Goal: Information Seeking & Learning: Learn about a topic

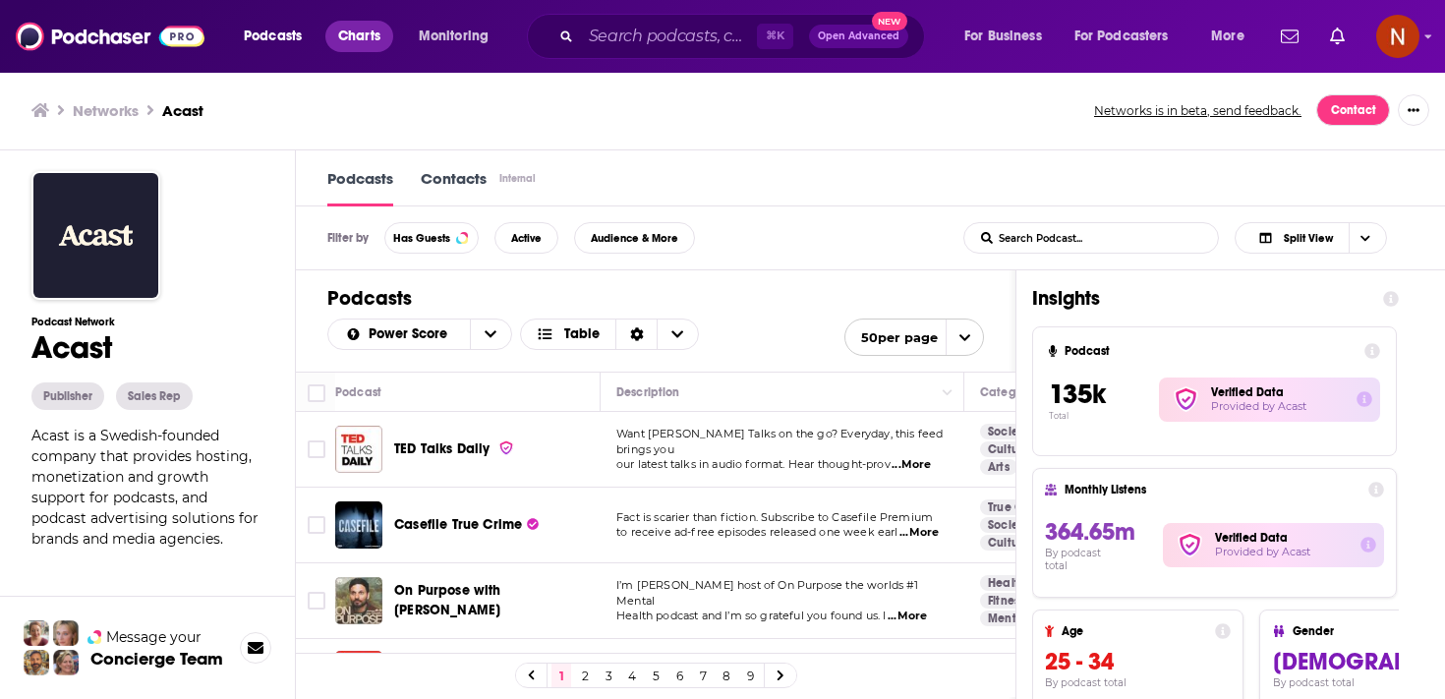
click at [363, 43] on span "Charts" at bounding box center [359, 37] width 42 height 28
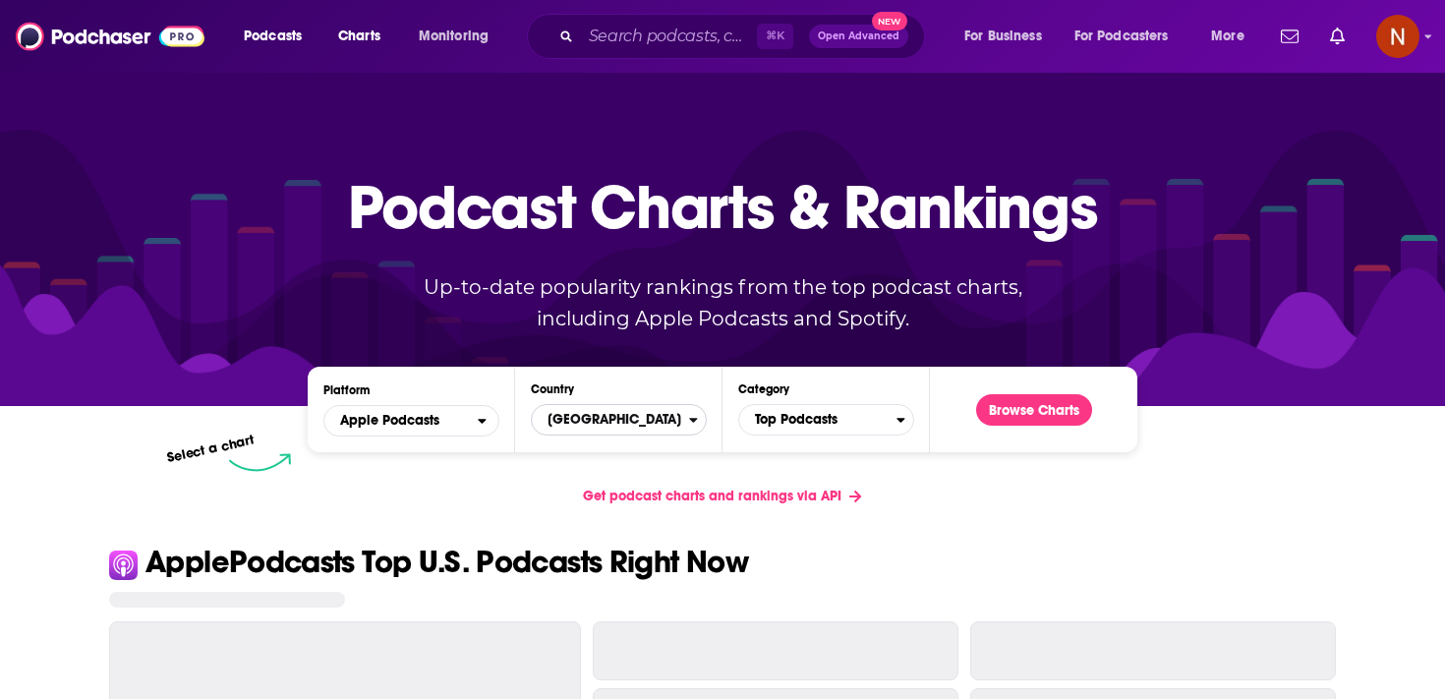
click at [627, 425] on span "[GEOGRAPHIC_DATA]" at bounding box center [610, 419] width 157 height 33
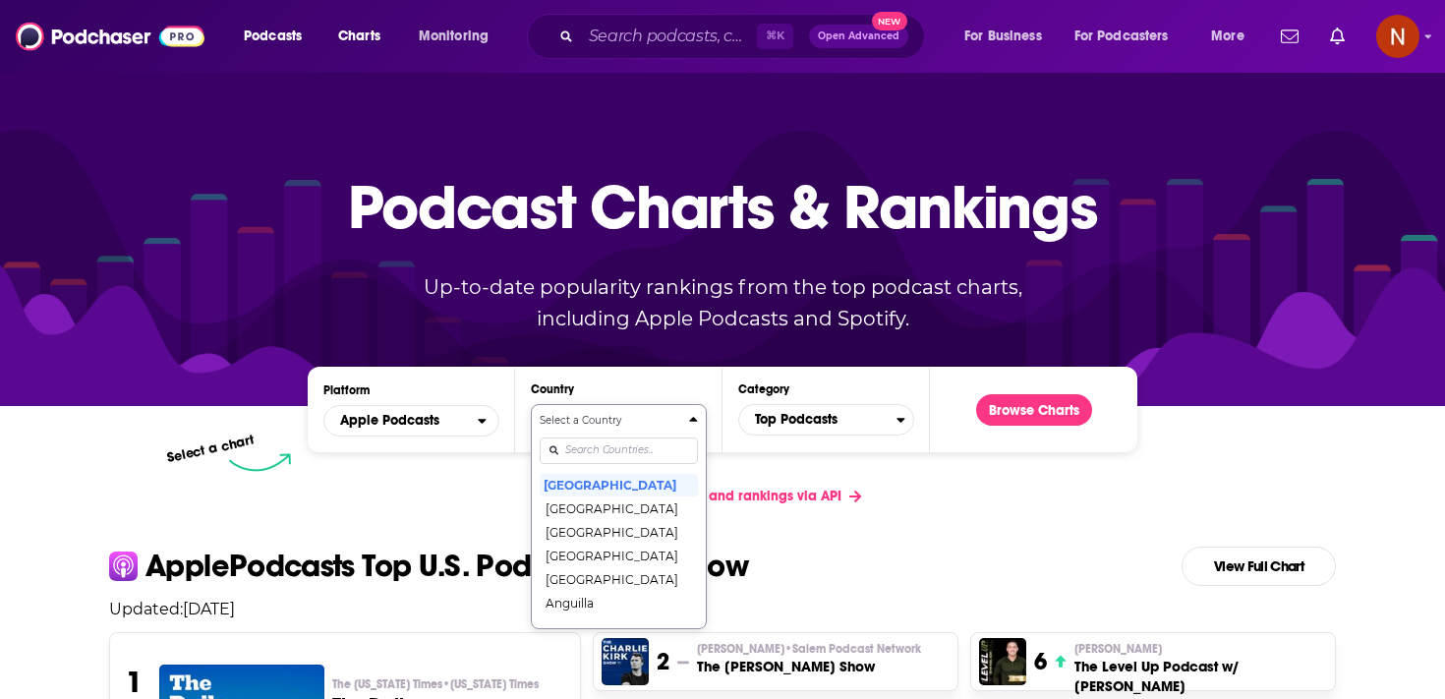
scroll to position [101, 0]
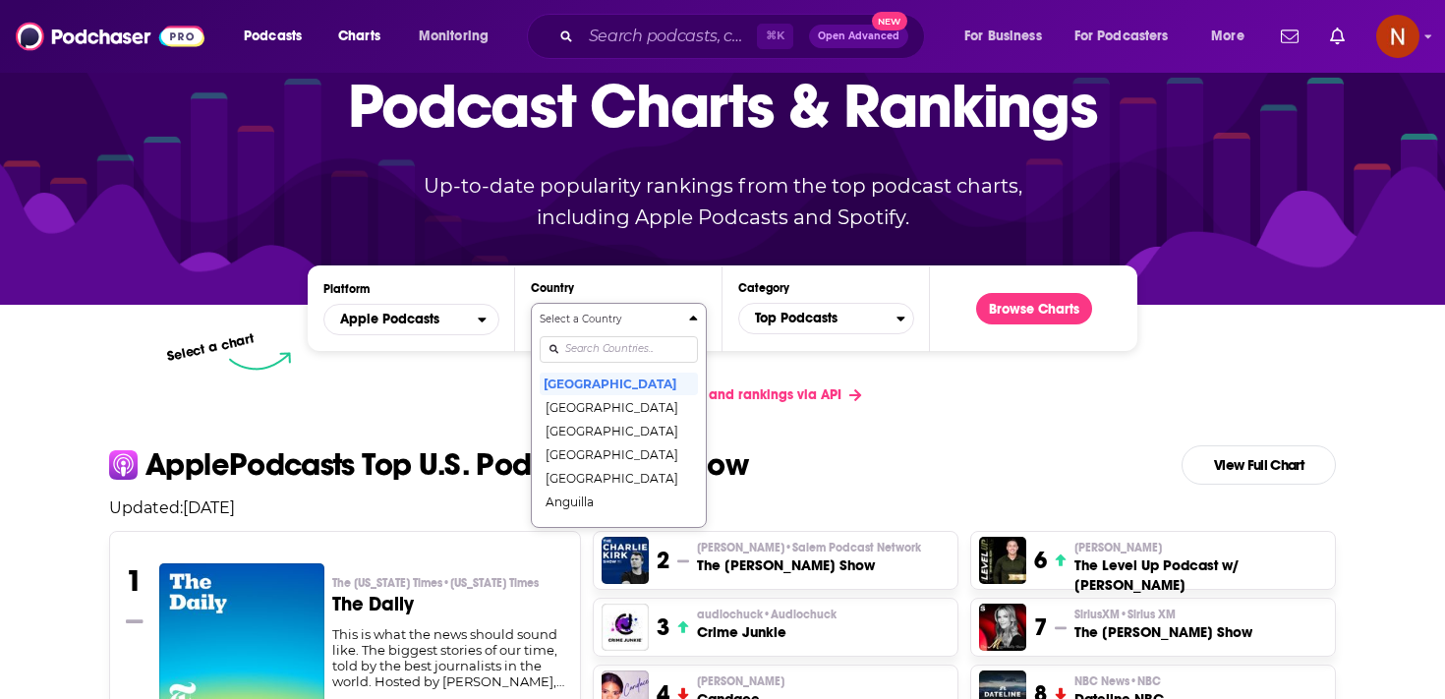
click at [627, 446] on div "Select a Country United States Afghanistan Albania Algeria Angola Anguilla Anti…" at bounding box center [619, 415] width 158 height 207
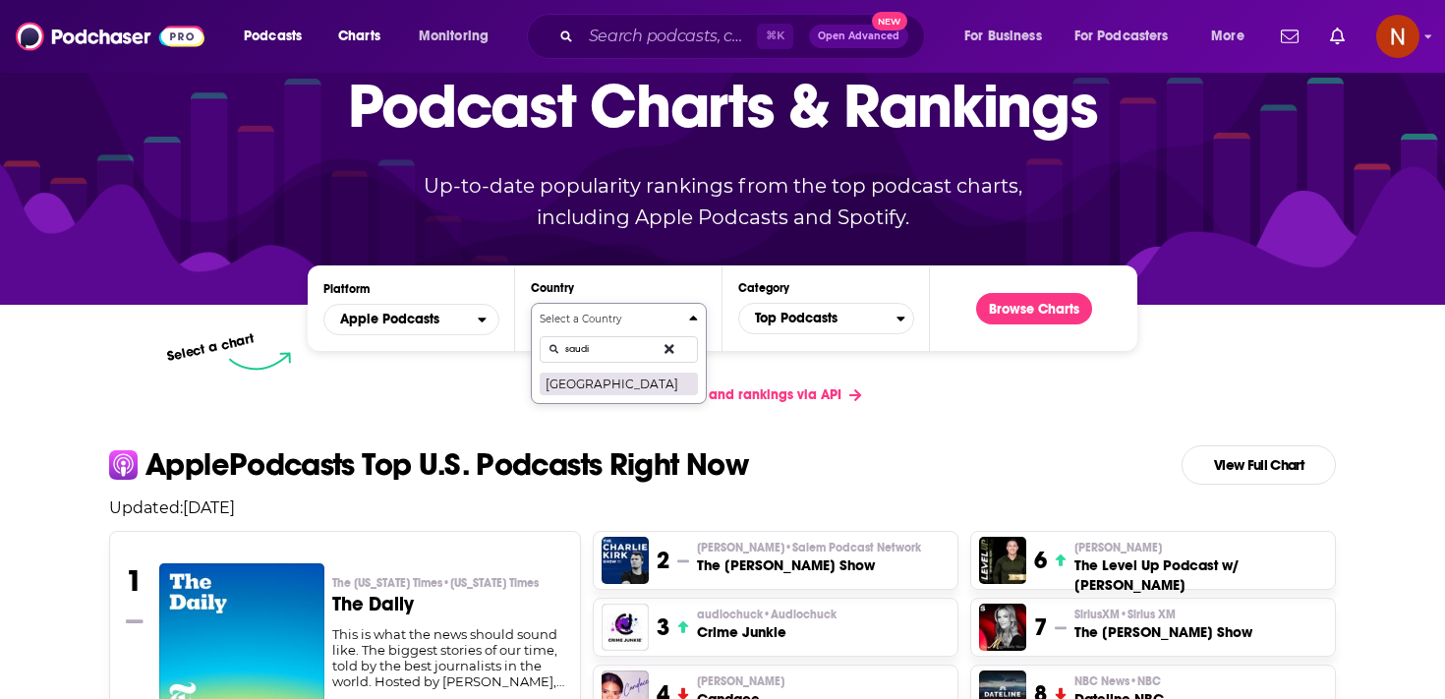
type input "saudi"
click at [601, 392] on button "Saudi Arabia" at bounding box center [619, 384] width 158 height 24
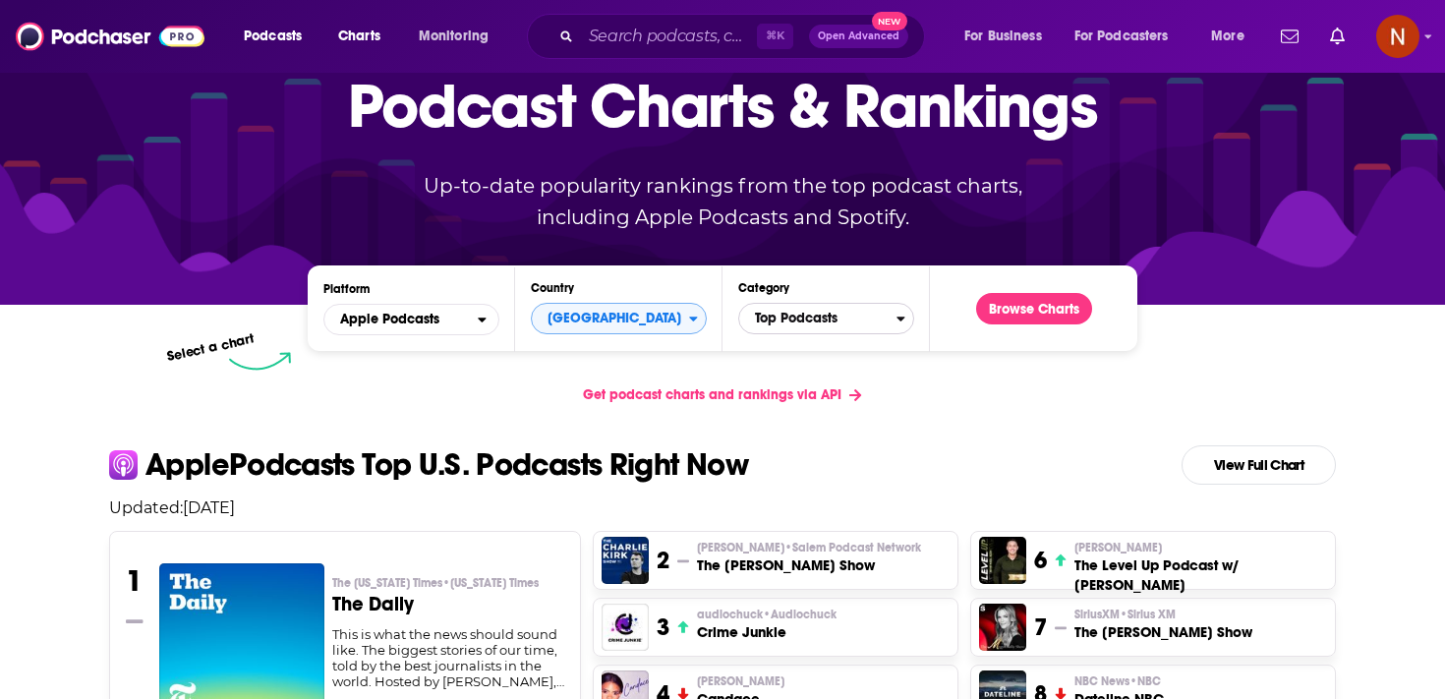
click at [862, 323] on span "Top Podcasts" at bounding box center [817, 318] width 157 height 33
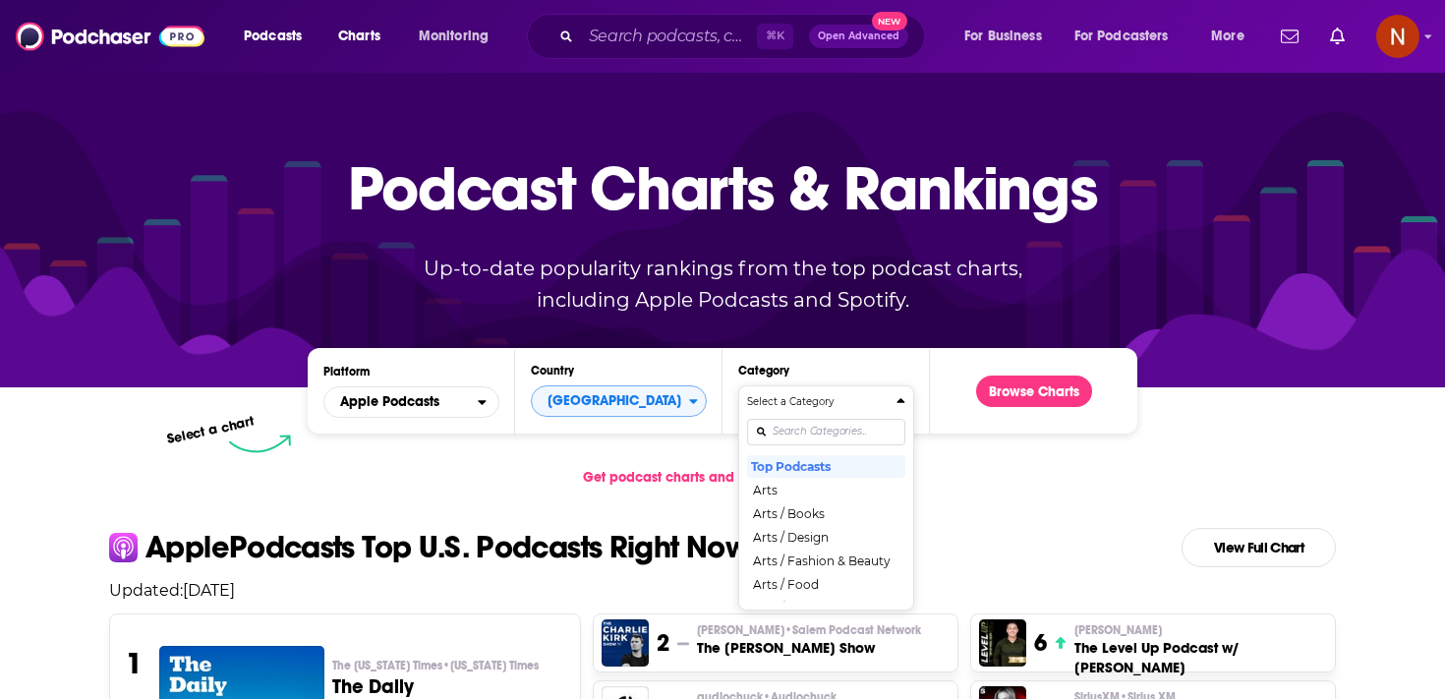
scroll to position [0, 0]
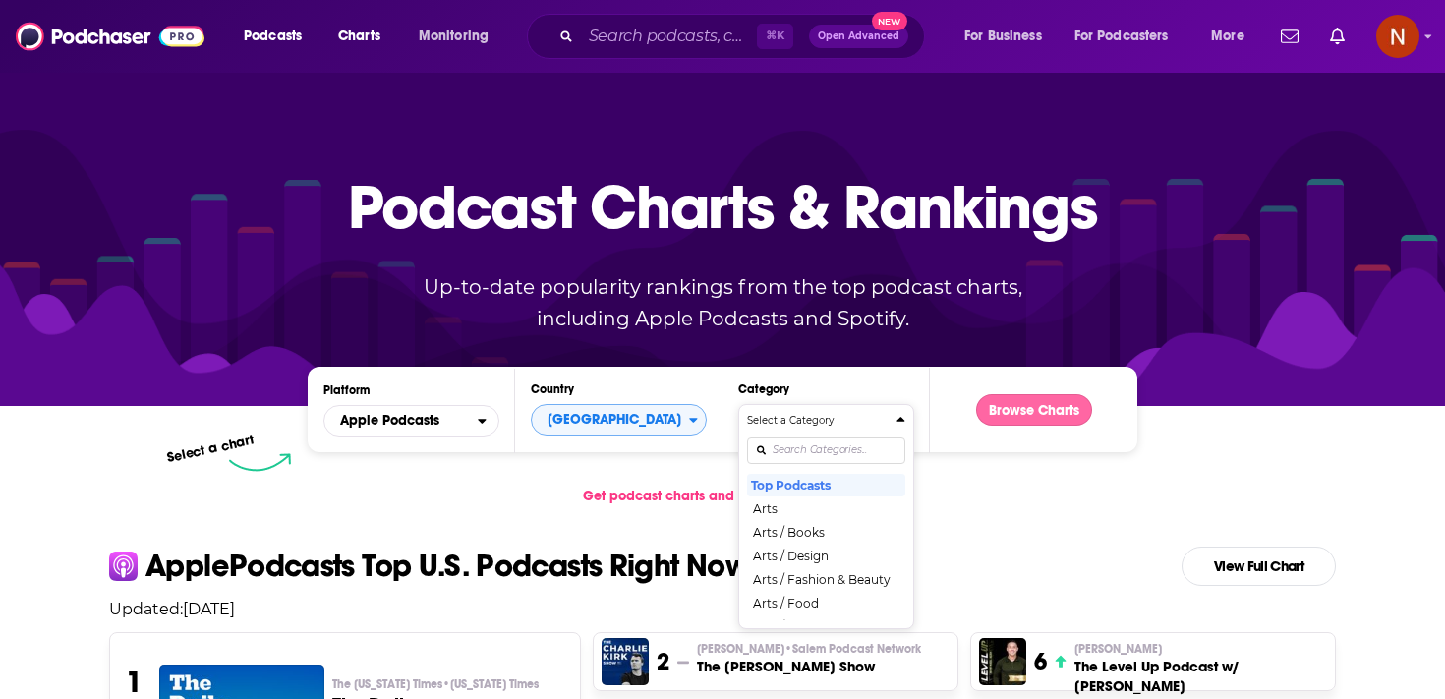
click at [1014, 406] on button "Browse Charts" at bounding box center [1034, 409] width 116 height 31
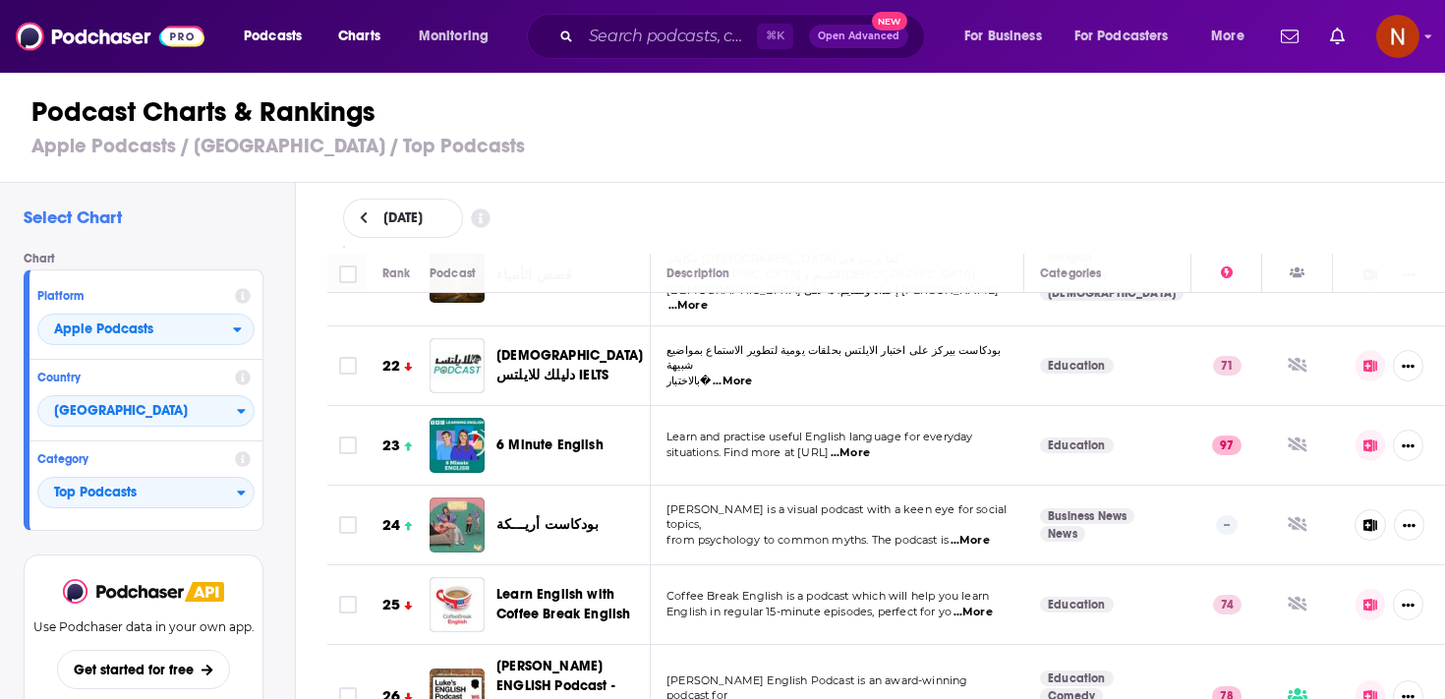
scroll to position [1691, 0]
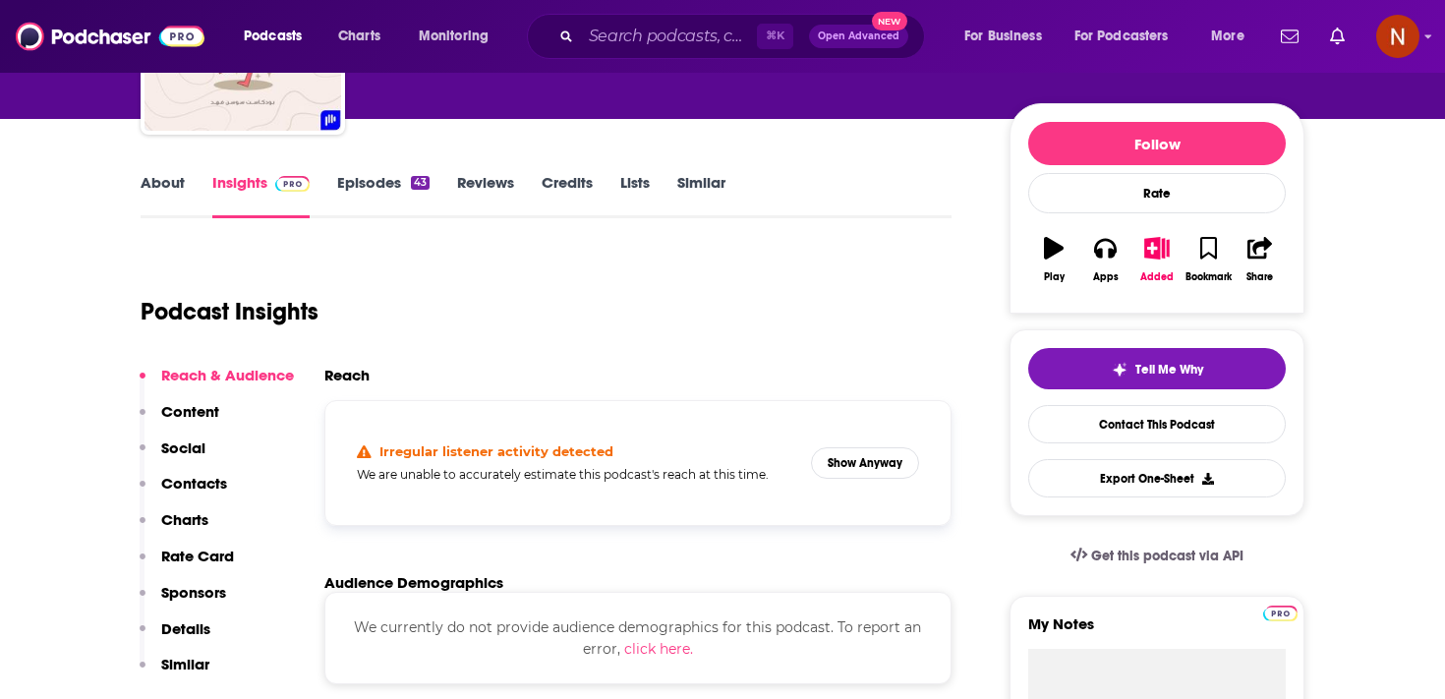
scroll to position [202, 0]
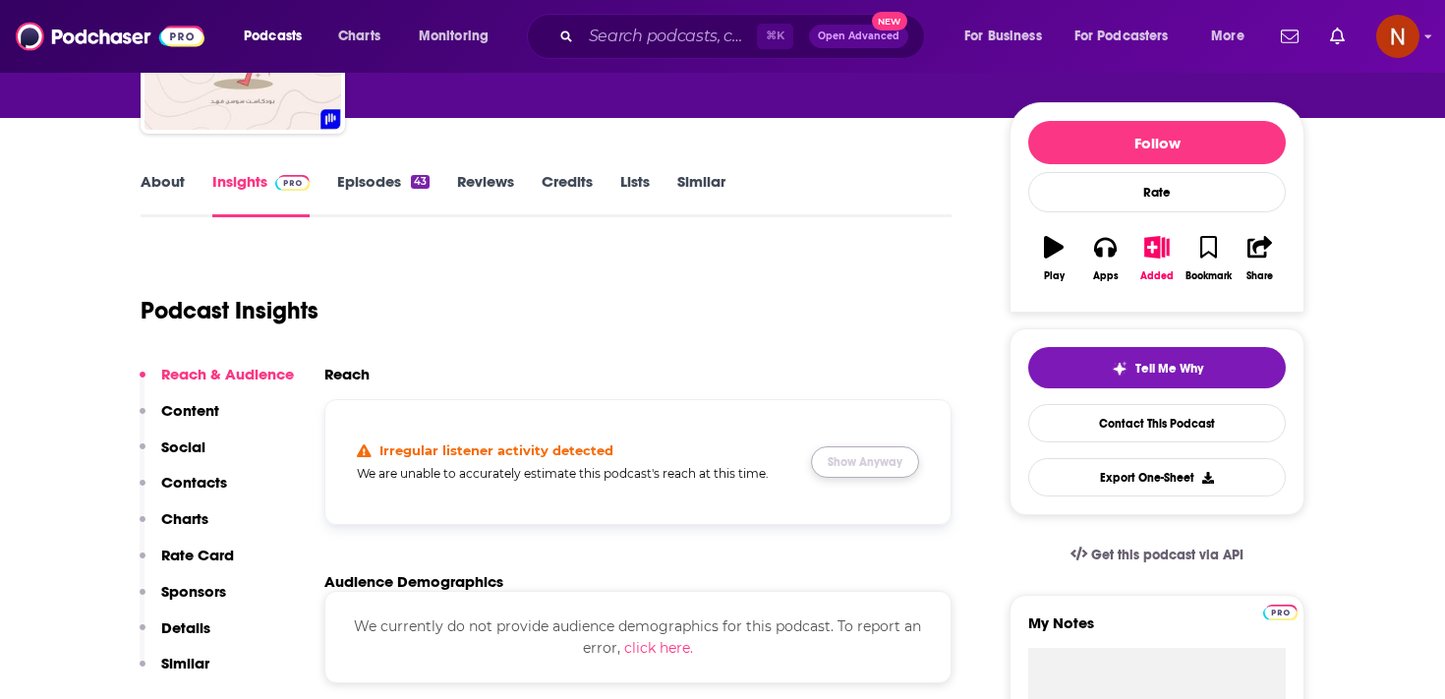
click at [846, 465] on button "Show Anyway" at bounding box center [865, 461] width 108 height 31
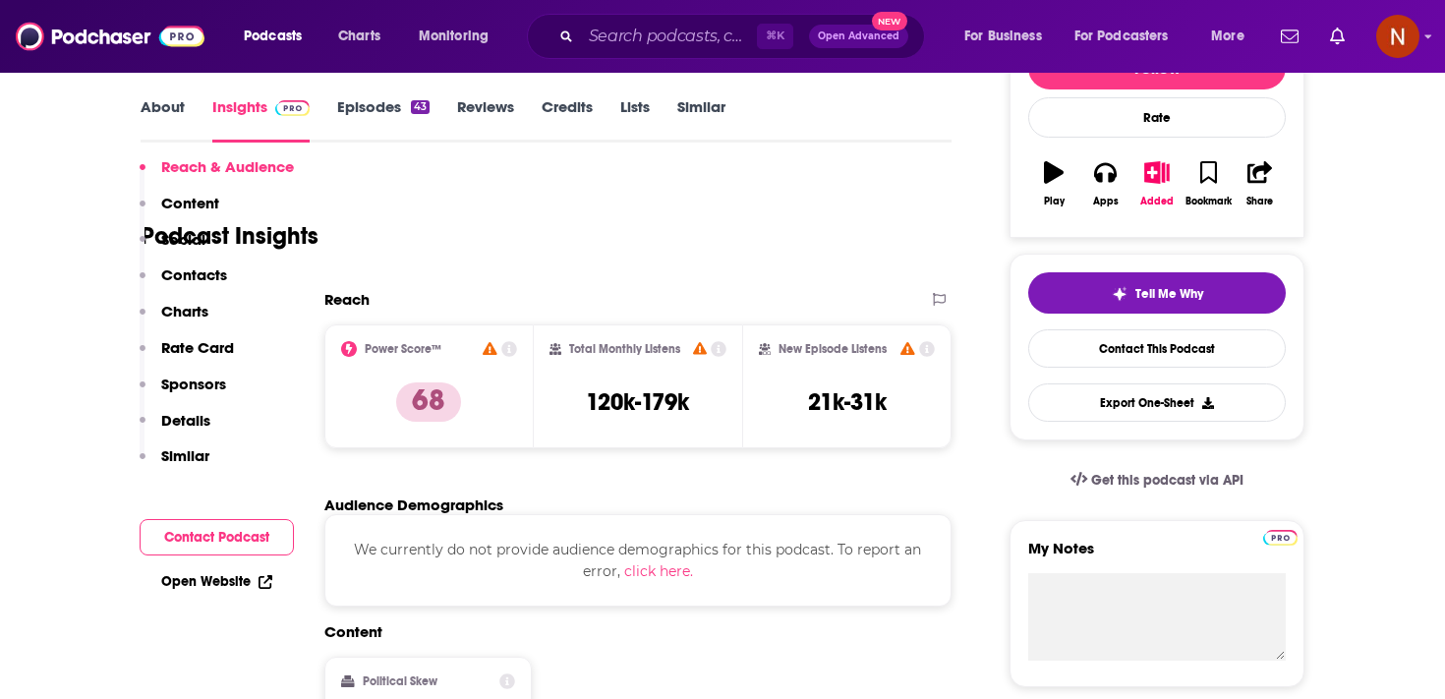
scroll to position [205, 0]
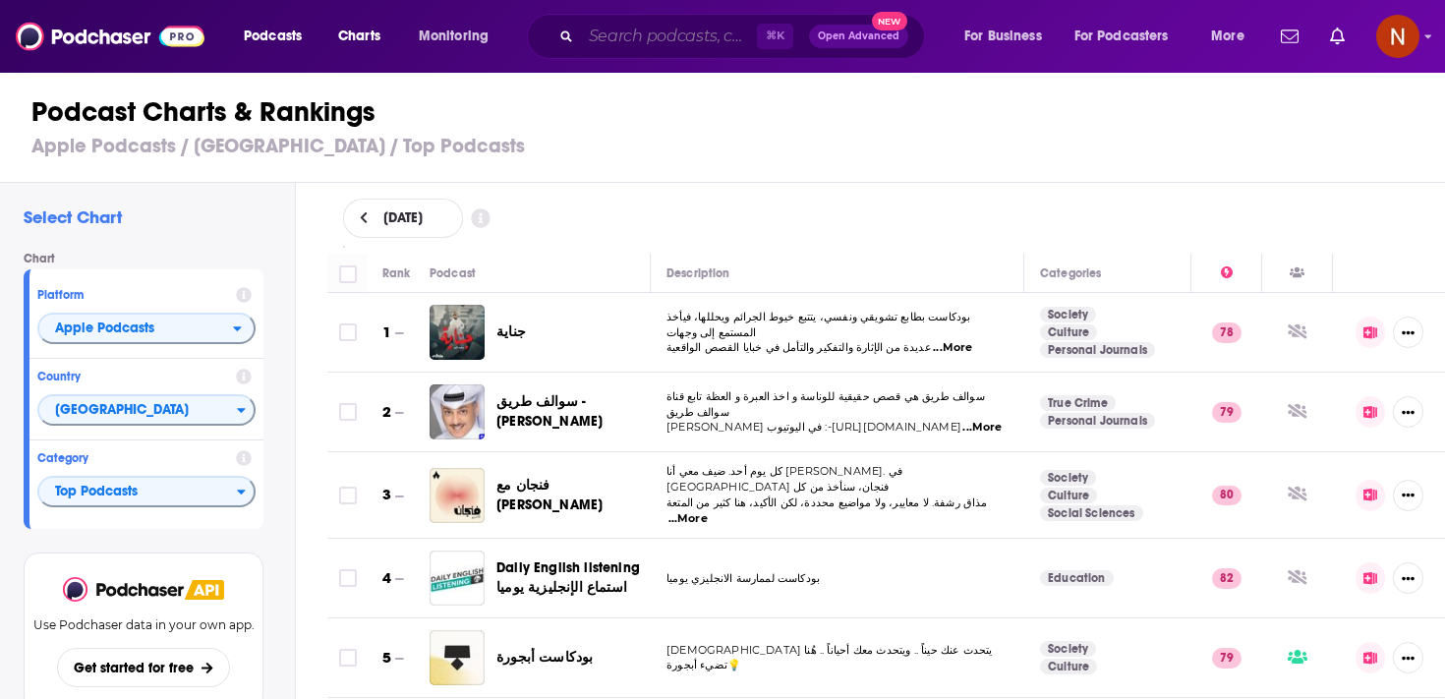
click at [641, 49] on input "Search podcasts, credits, & more..." at bounding box center [669, 36] width 176 height 31
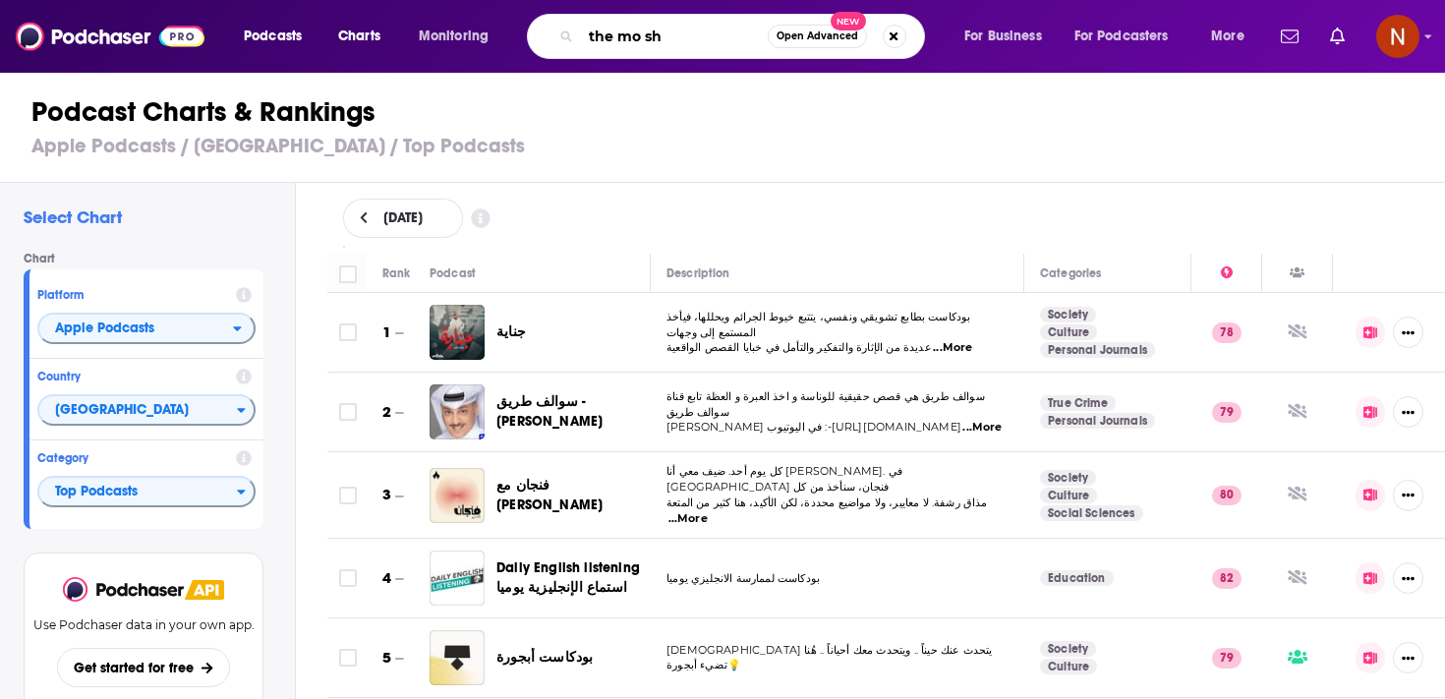
type input "the mo sho"
click at [490, 116] on h1 "Podcast Charts & Rankings" at bounding box center [730, 111] width 1399 height 35
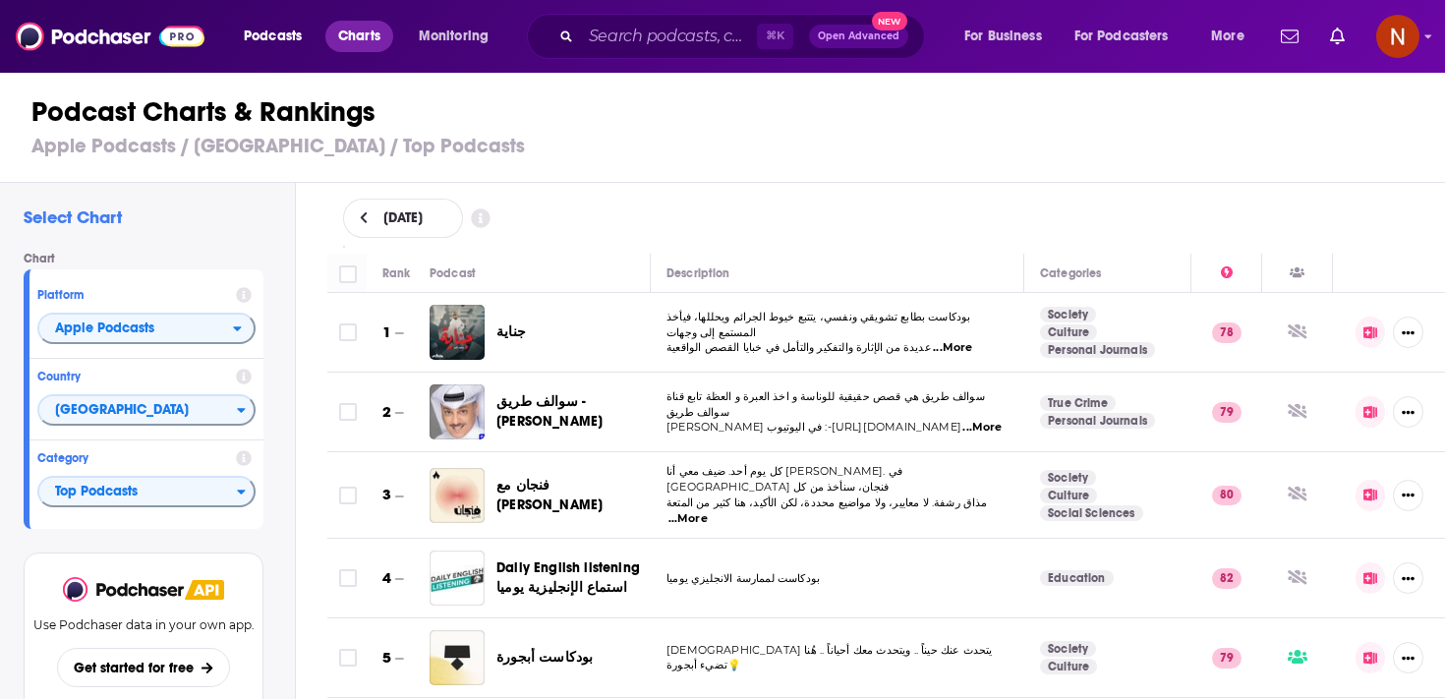
click at [341, 29] on span "Charts" at bounding box center [359, 37] width 42 height 28
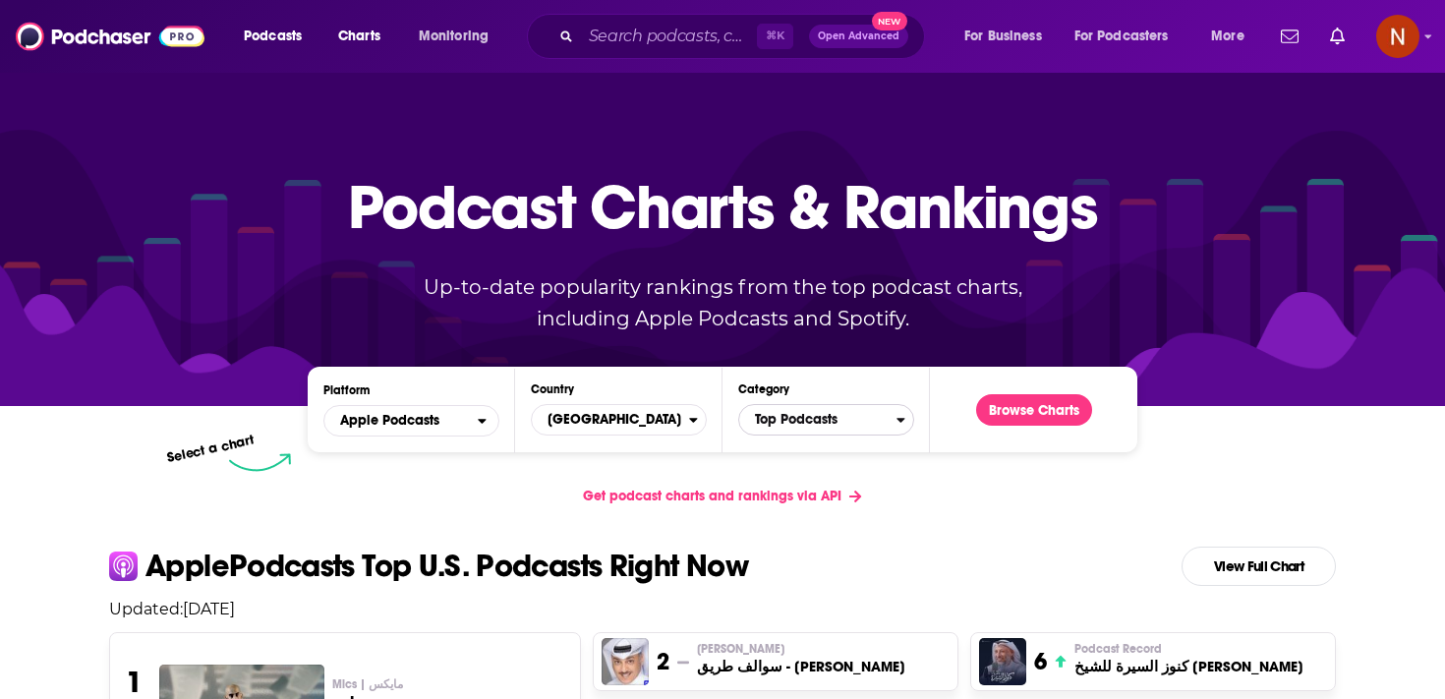
click at [794, 432] on span "Top Podcasts" at bounding box center [817, 419] width 157 height 33
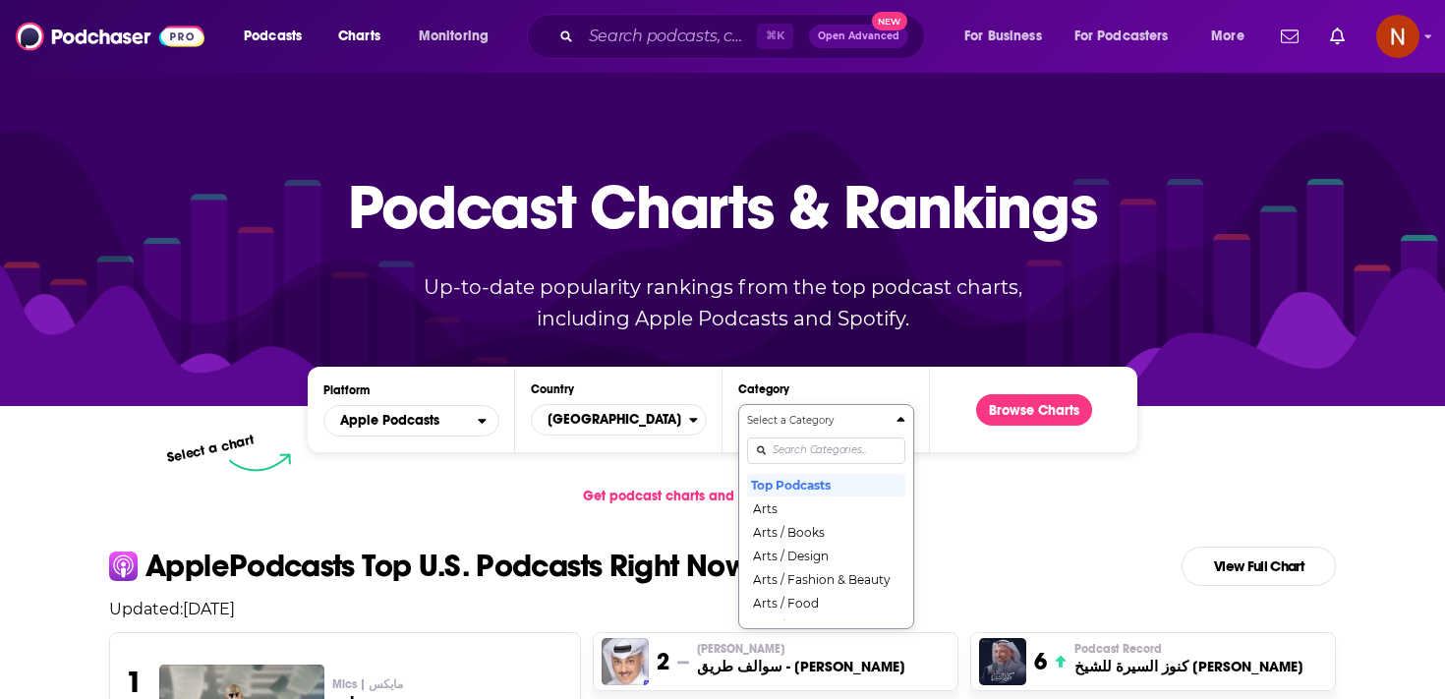
scroll to position [101, 0]
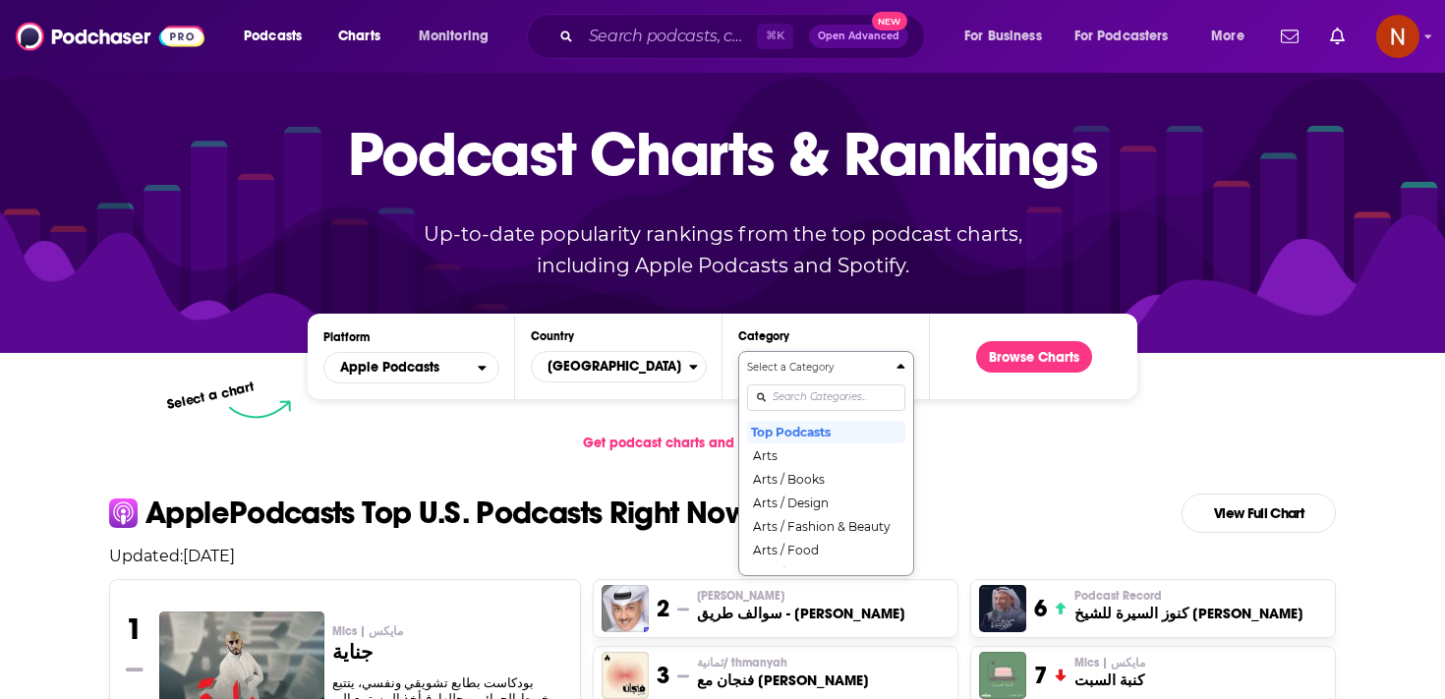
click at [800, 460] on div "Select a Category Top Podcasts Arts Arts / Books Arts / Design Arts / Fashion &…" at bounding box center [826, 463] width 158 height 207
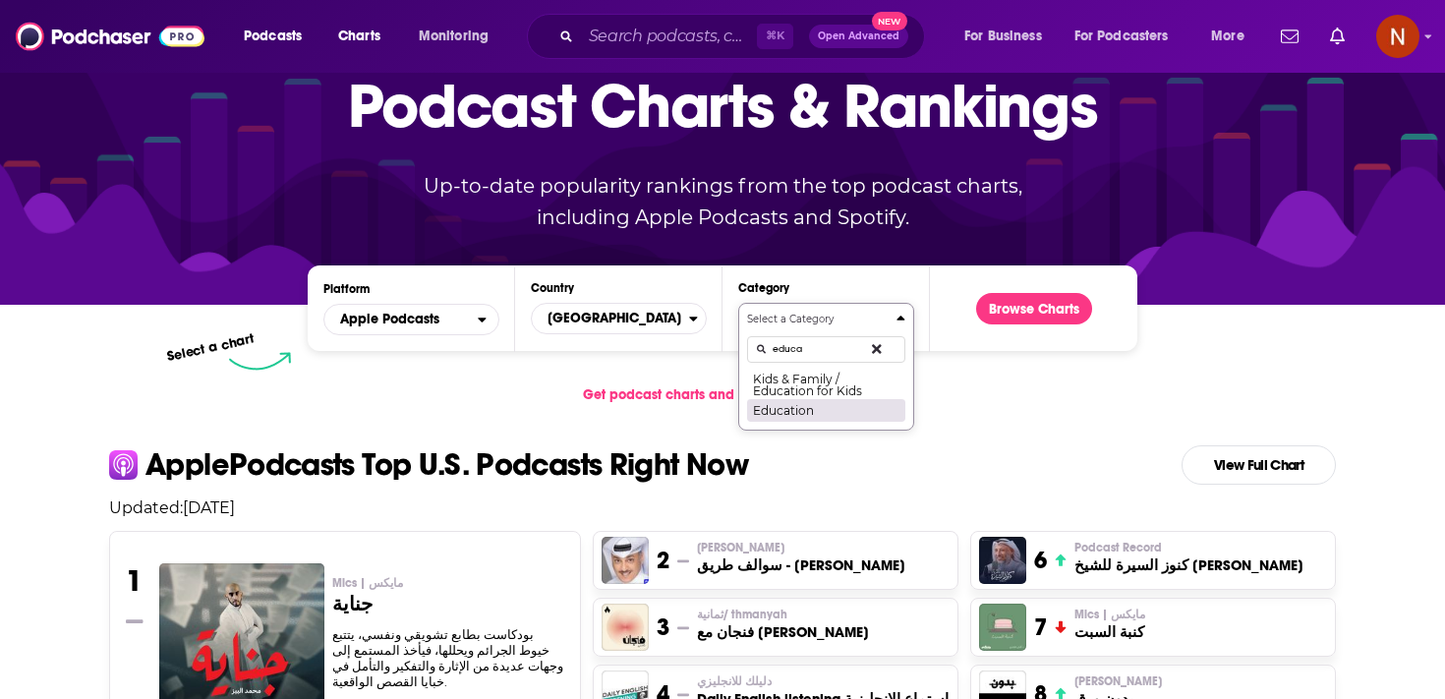
type input "educa"
click at [817, 408] on button "Education" at bounding box center [826, 410] width 158 height 24
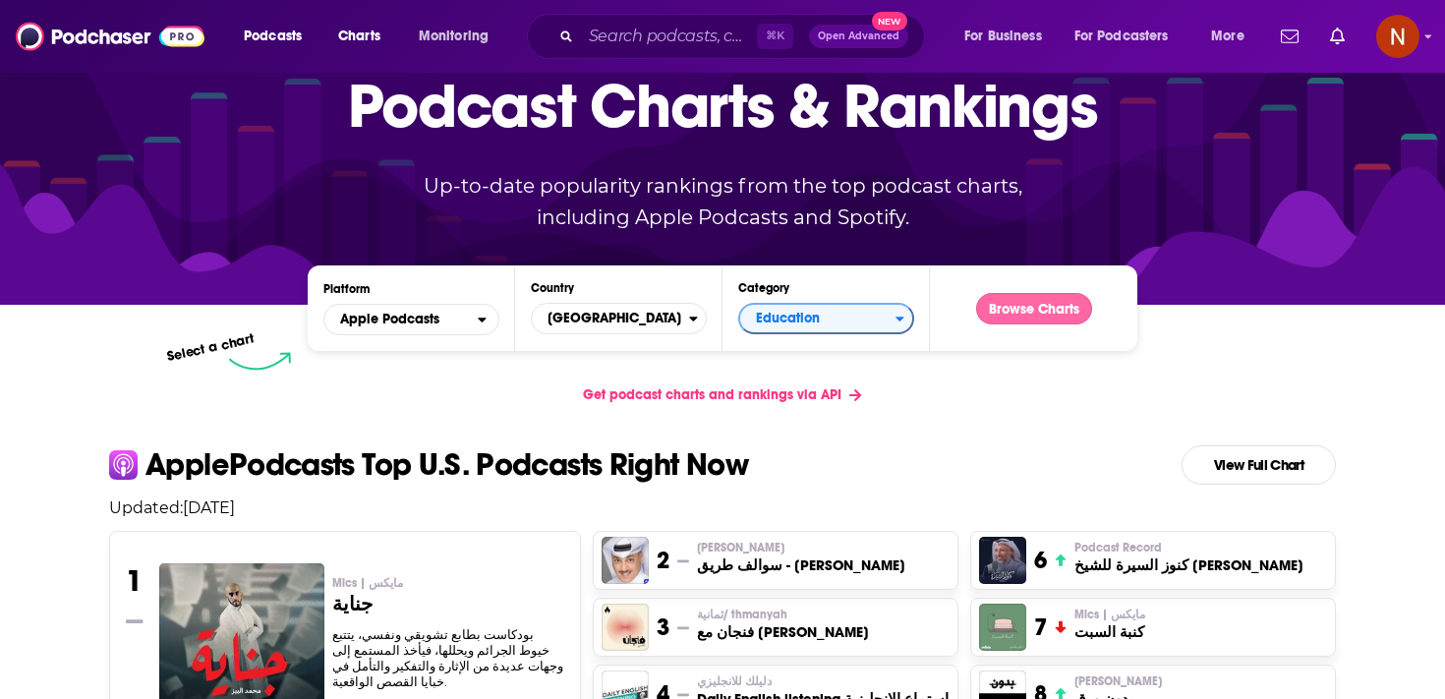
click at [1045, 310] on button "Browse Charts" at bounding box center [1034, 308] width 116 height 31
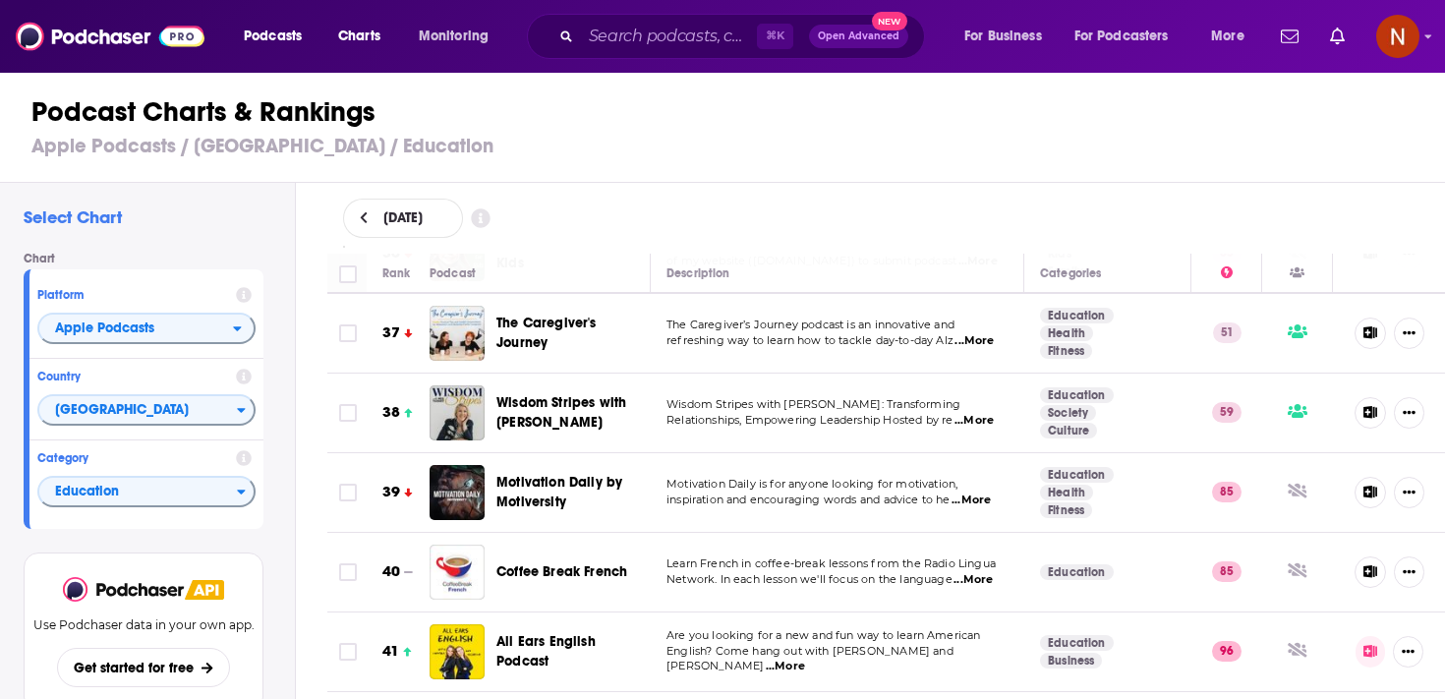
scroll to position [2931, 0]
click at [561, 631] on span "All Ears English Podcast" at bounding box center [545, 649] width 99 height 36
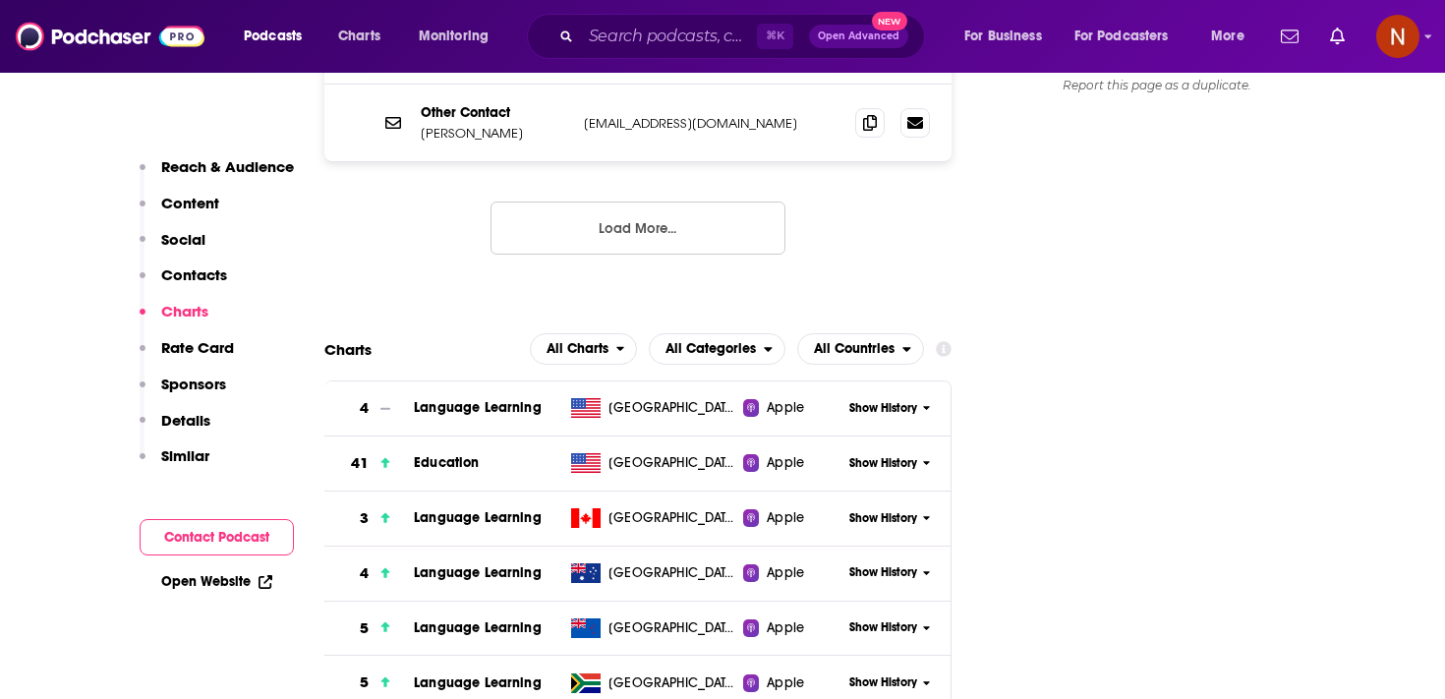
scroll to position [2333, 0]
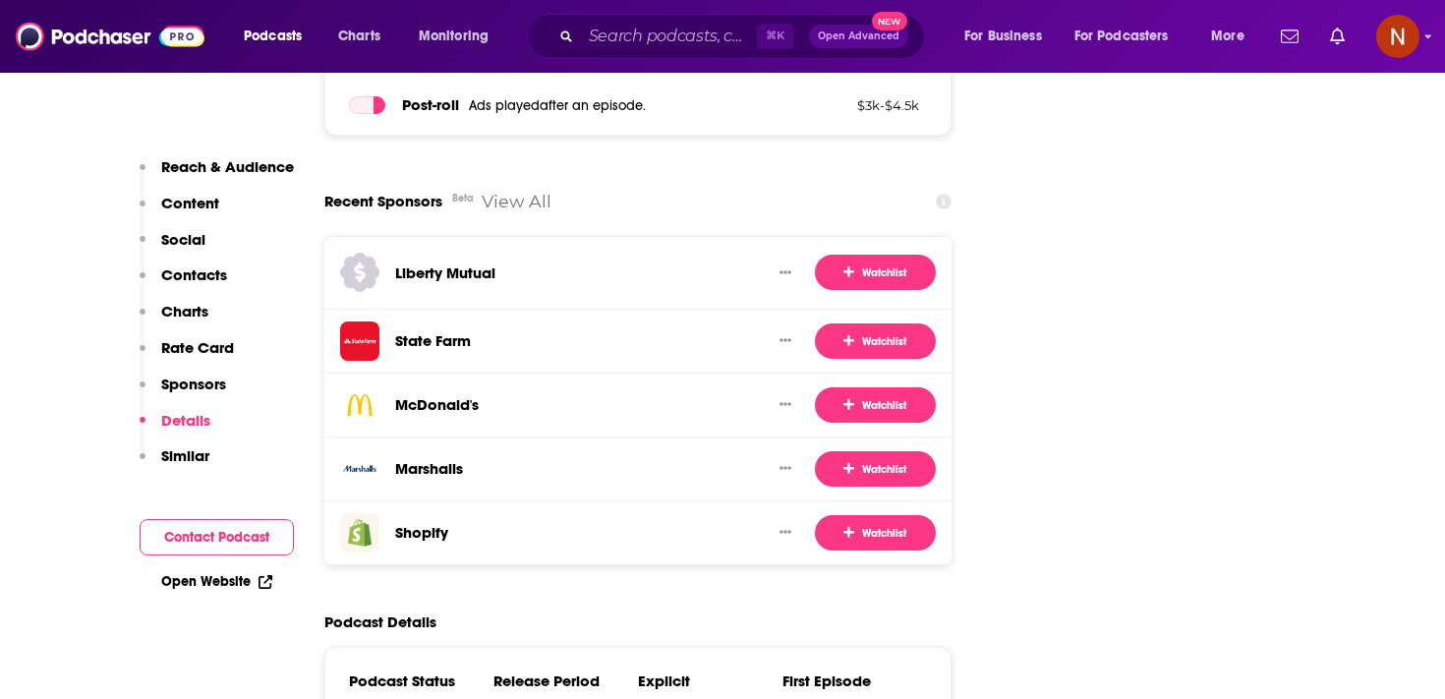
scroll to position [19309, 0]
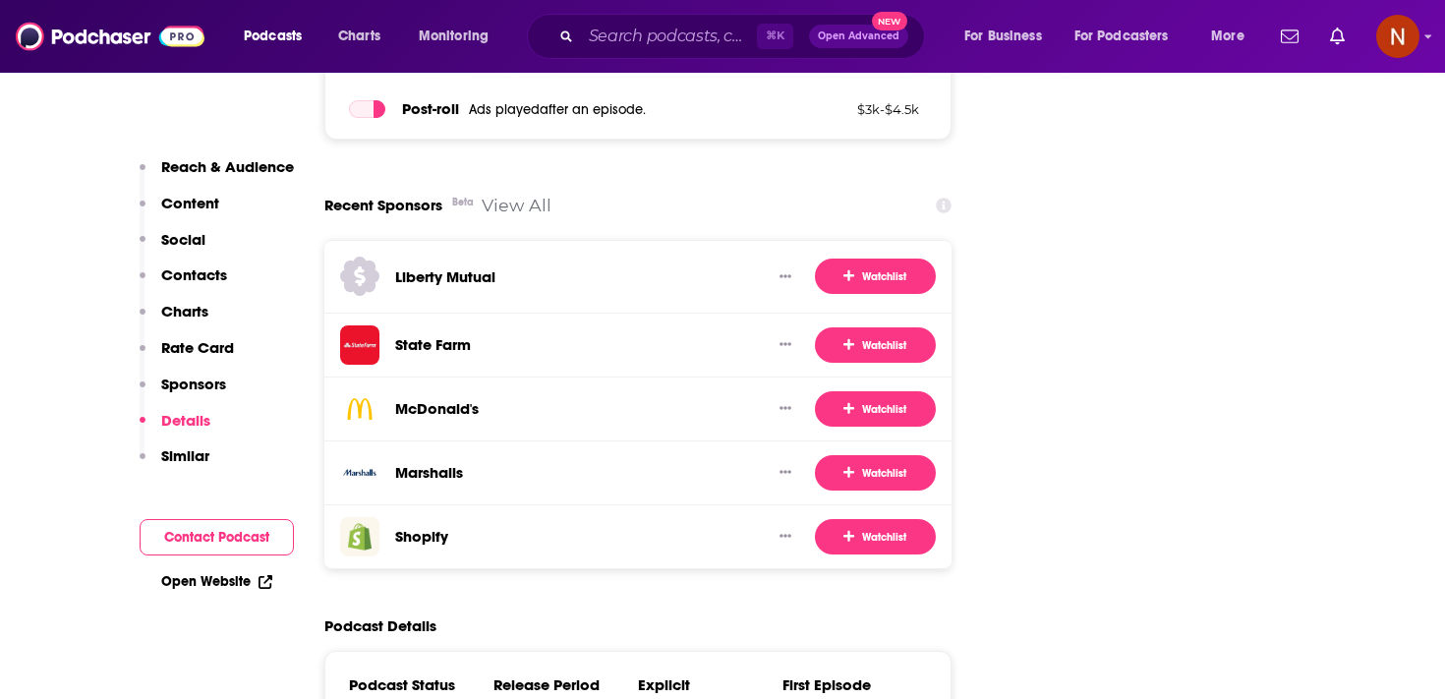
click at [529, 195] on link "View All" at bounding box center [517, 205] width 70 height 21
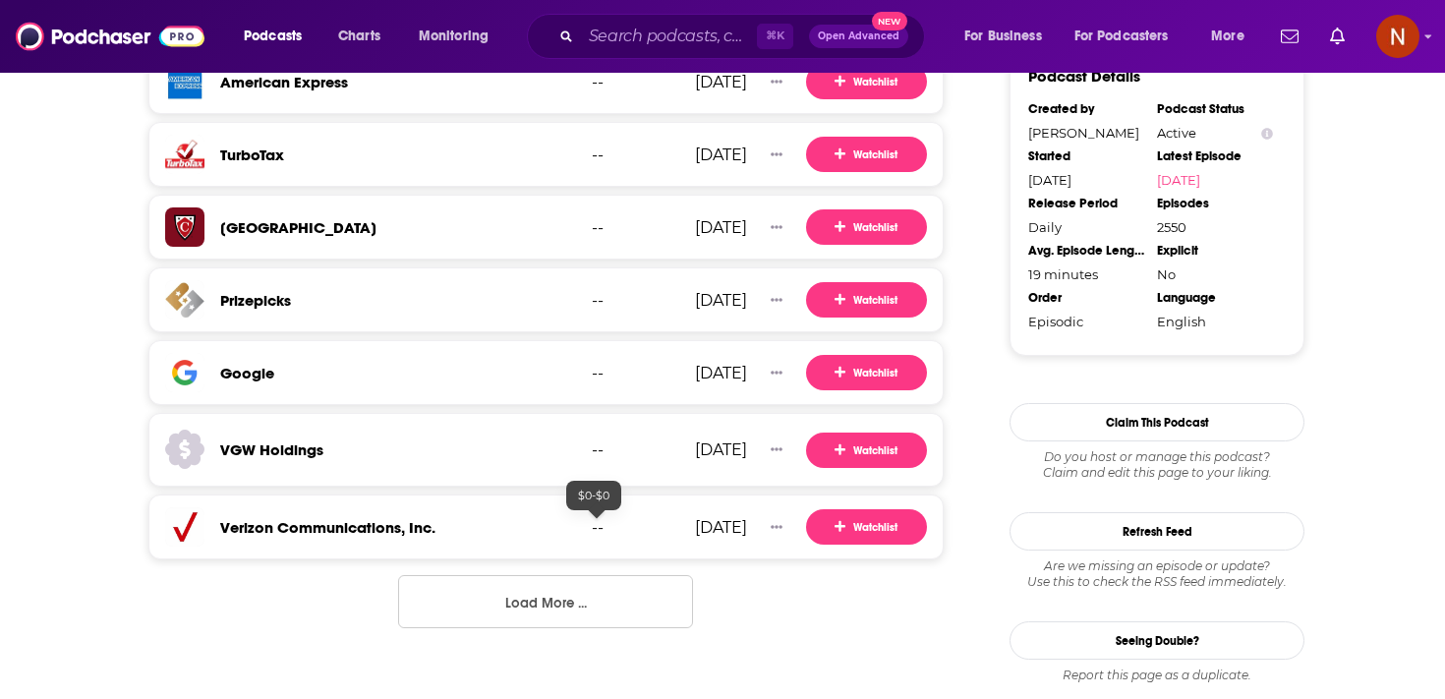
scroll to position [2095, 0]
click at [580, 581] on button "Load More ..." at bounding box center [545, 601] width 295 height 53
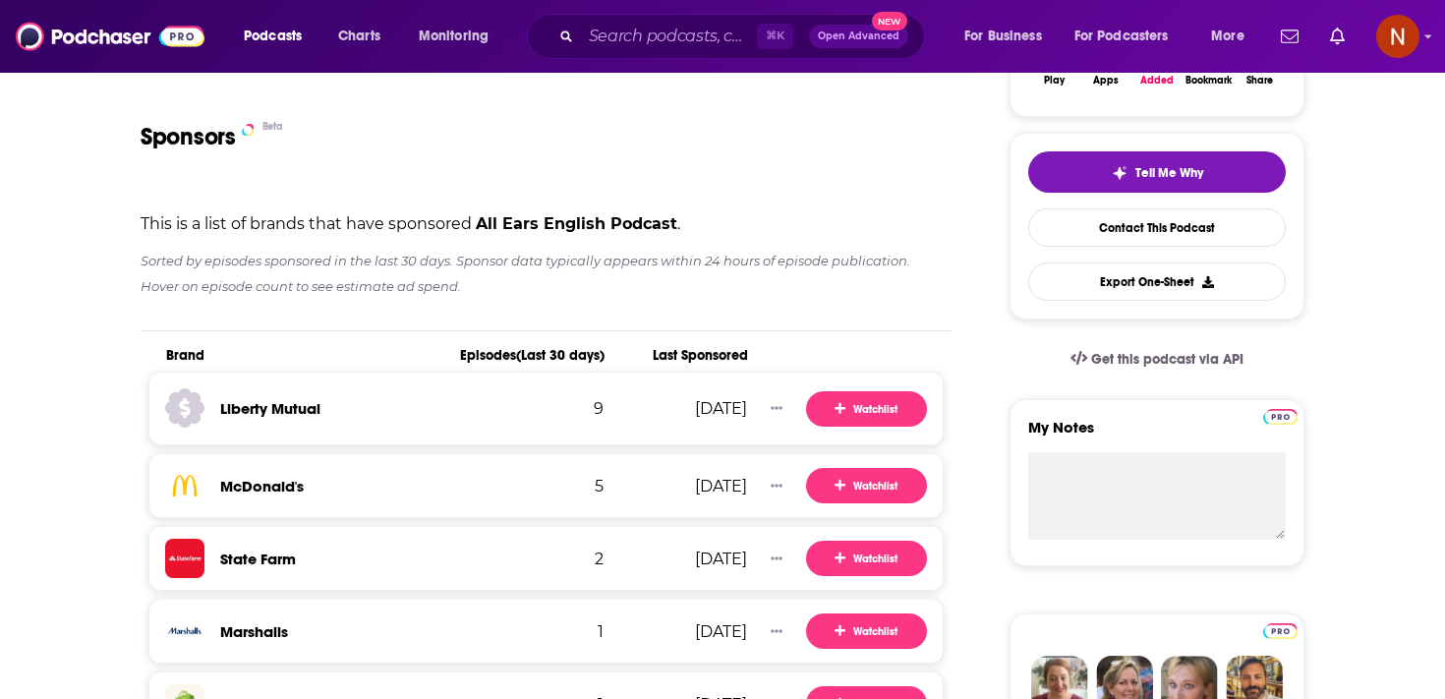
scroll to position [0, 0]
